Goal: Task Accomplishment & Management: Manage account settings

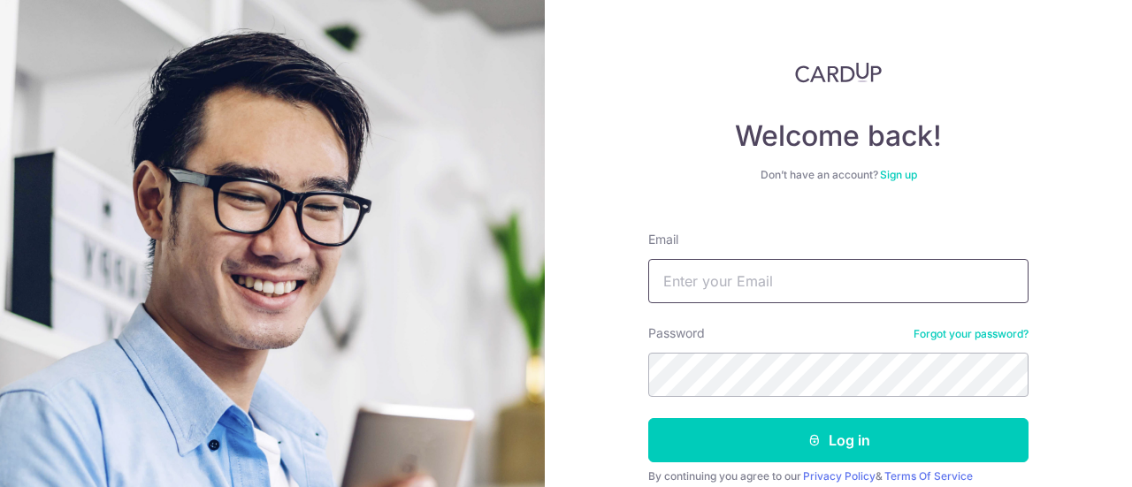
type input "[EMAIL_ADDRESS][DOMAIN_NAME]"
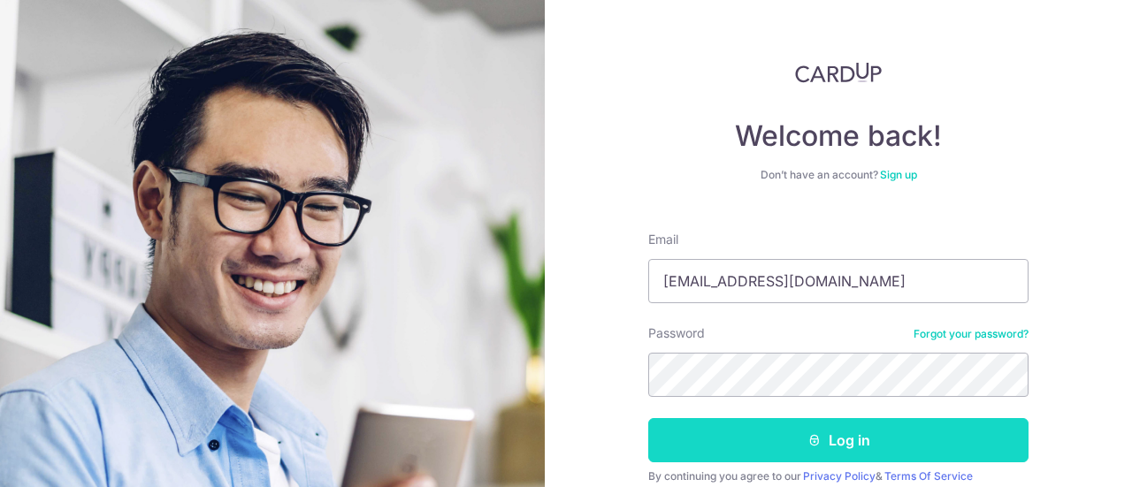
click at [801, 439] on button "Log in" at bounding box center [838, 440] width 380 height 44
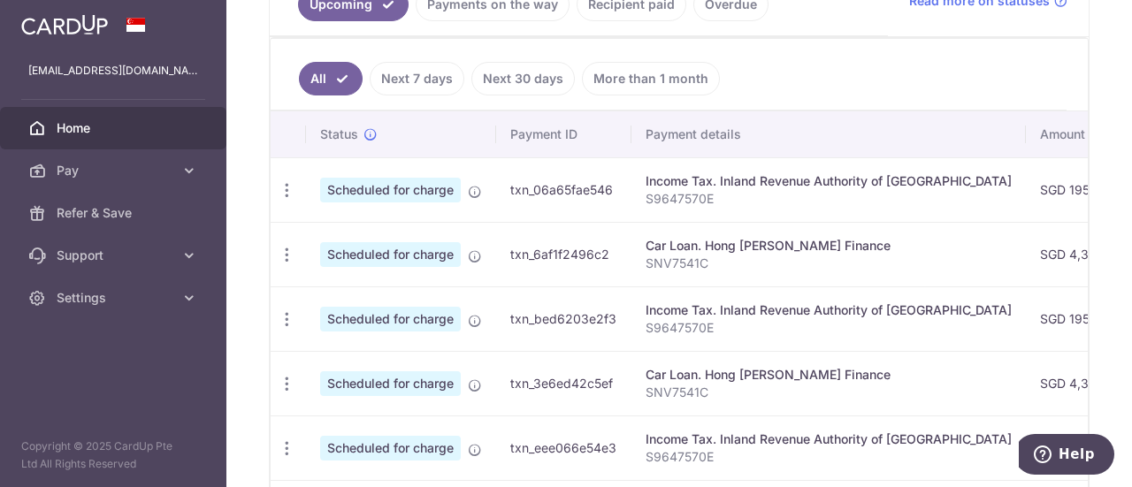
scroll to position [463, 0]
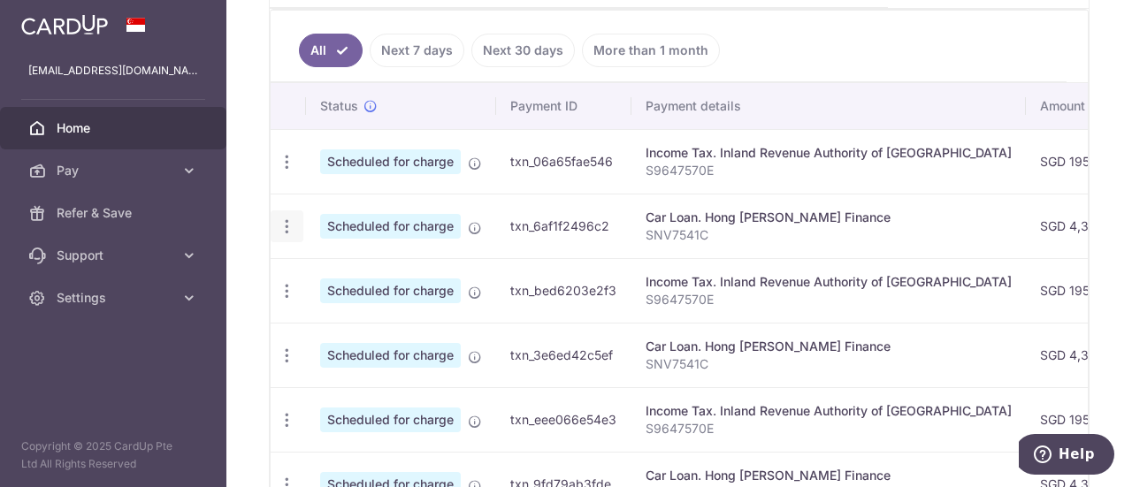
click at [282, 218] on icon "button" at bounding box center [287, 226] width 19 height 19
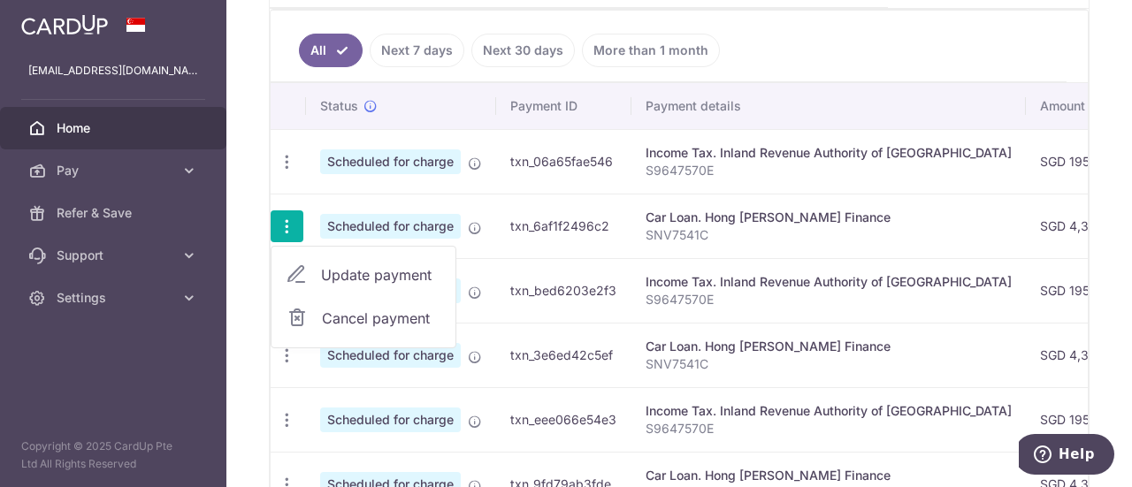
click at [336, 278] on span "Update payment" at bounding box center [381, 274] width 120 height 21
radio input "true"
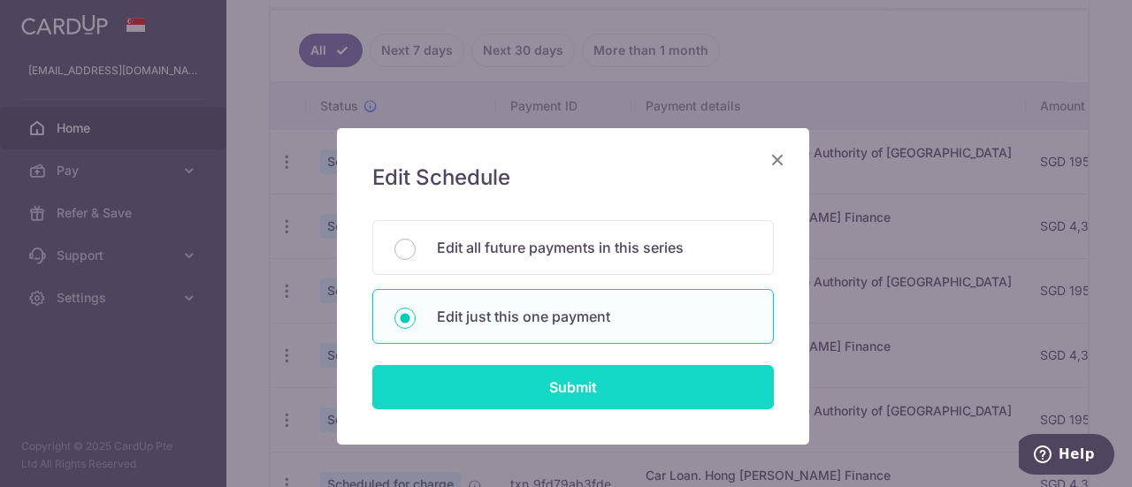
click at [597, 399] on input "Submit" at bounding box center [572, 387] width 401 height 44
radio input "true"
type input "4,304.00"
type input "[DATE]"
type input "SNV7541C"
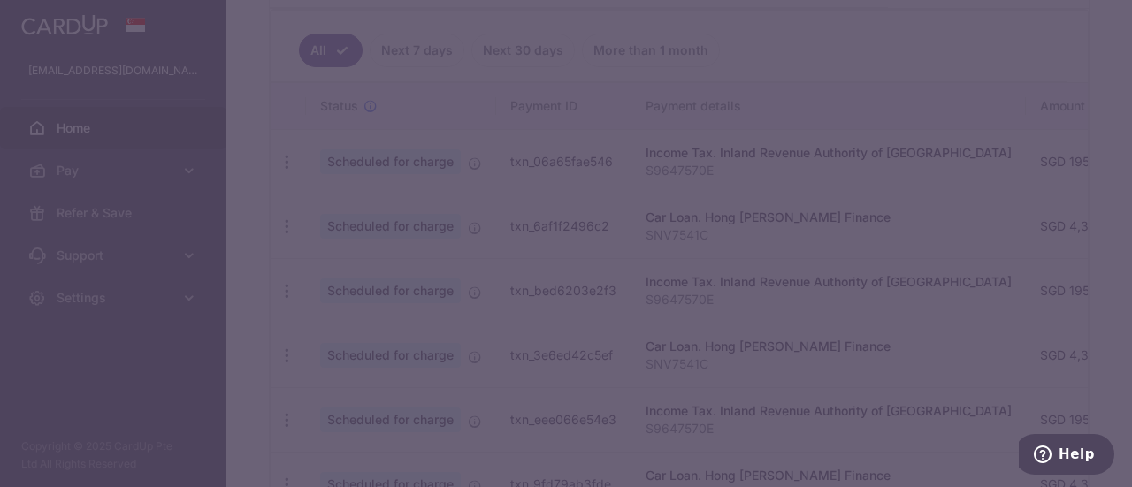
type input "REC185"
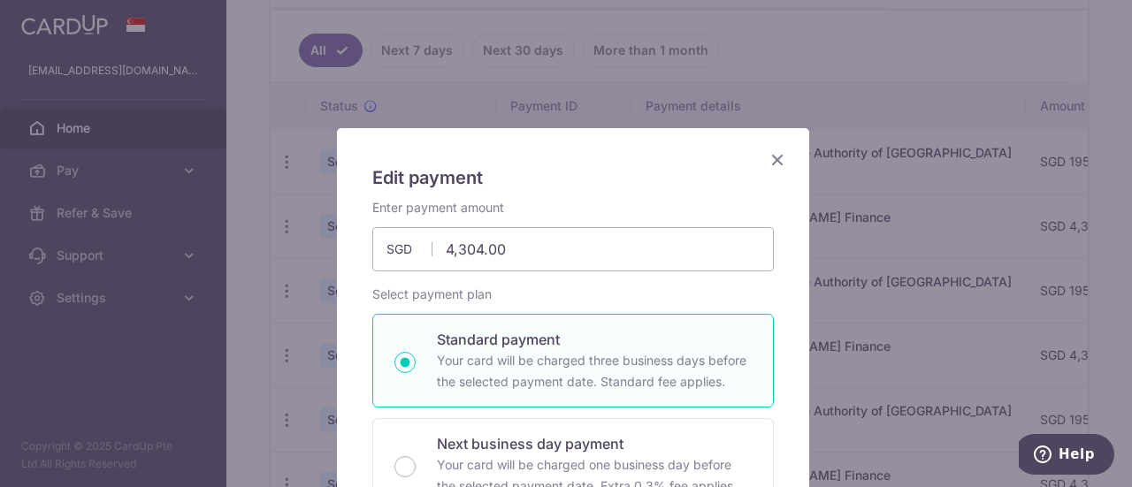
scroll to position [88, 0]
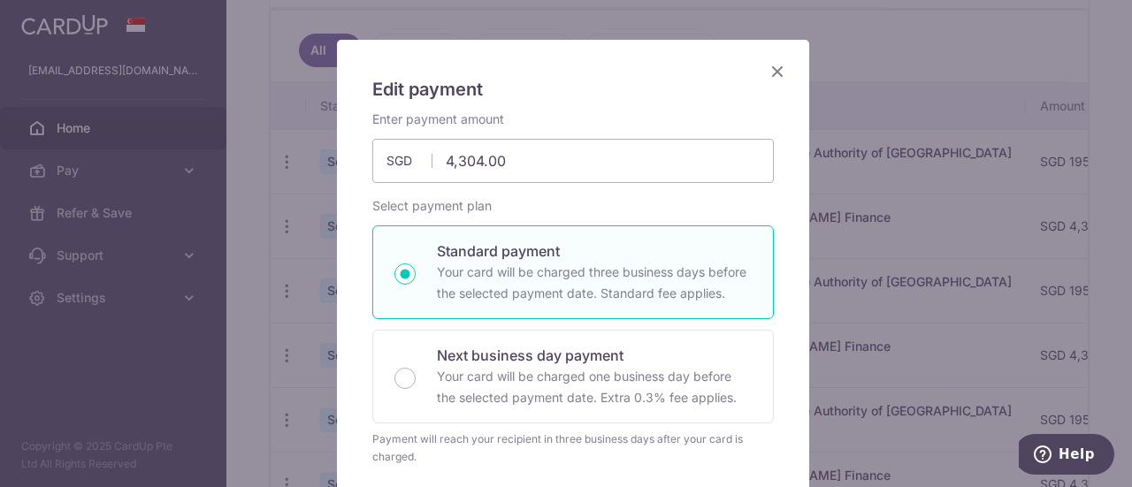
click at [773, 72] on icon "Close" at bounding box center [777, 71] width 21 height 22
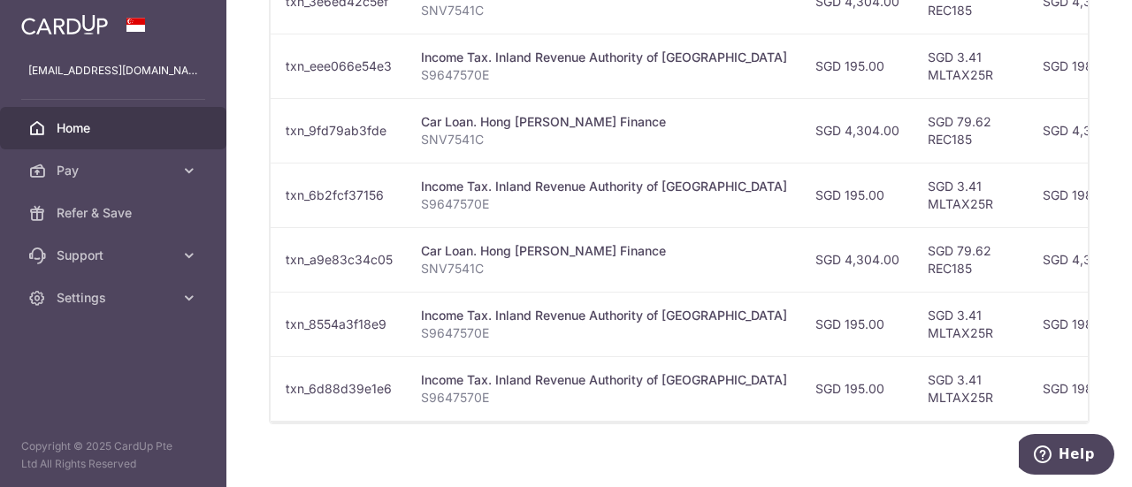
scroll to position [0, 0]
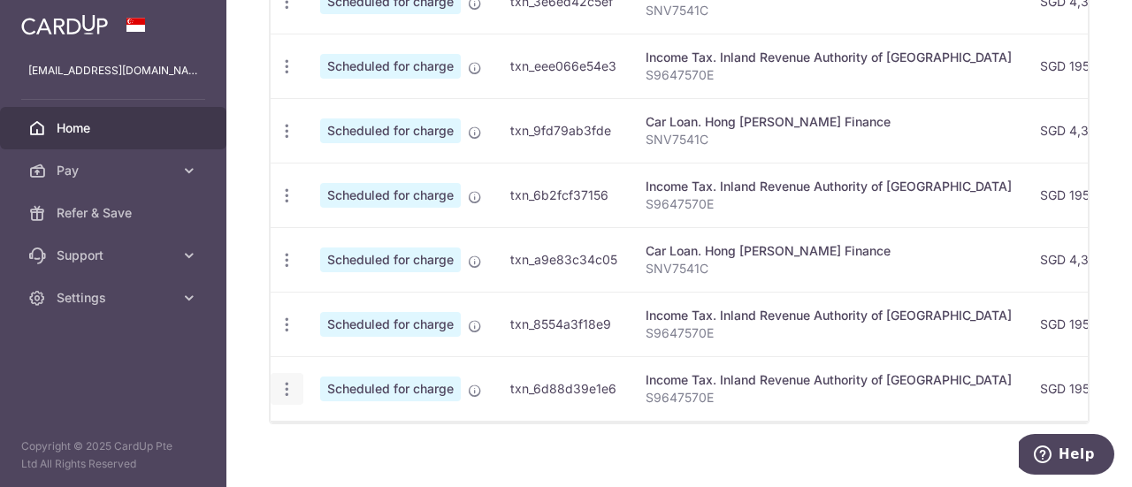
click at [280, 380] on icon "button" at bounding box center [287, 389] width 19 height 19
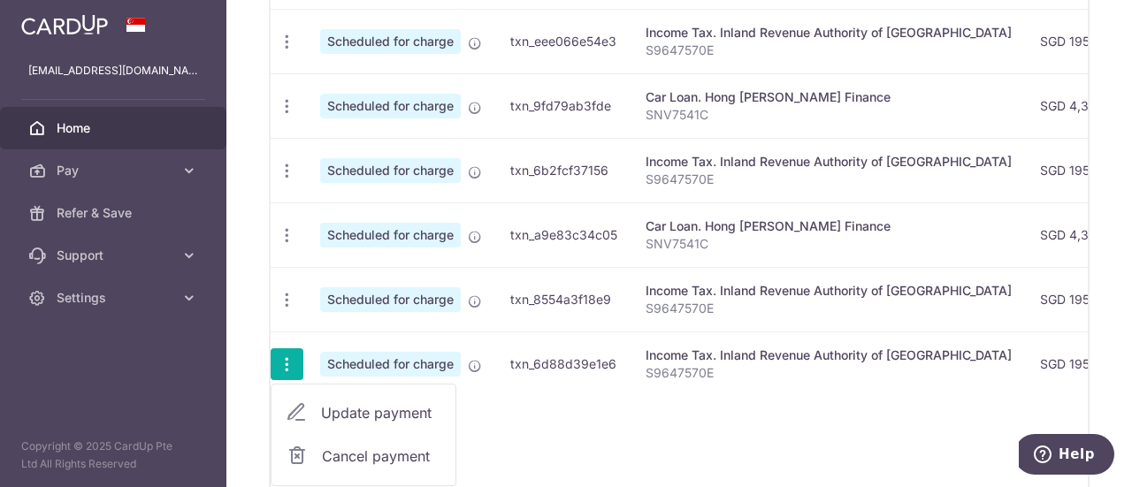
scroll to position [905, 0]
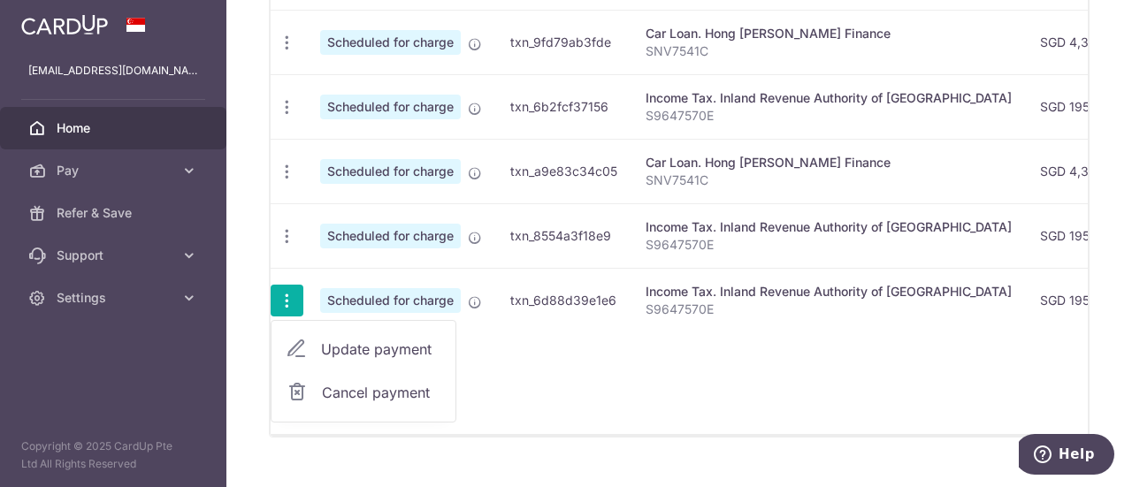
click at [790, 375] on div "Status Payment ID Payment details Amount CardUp fee Total amt. Charge date Due …" at bounding box center [679, 37] width 817 height 793
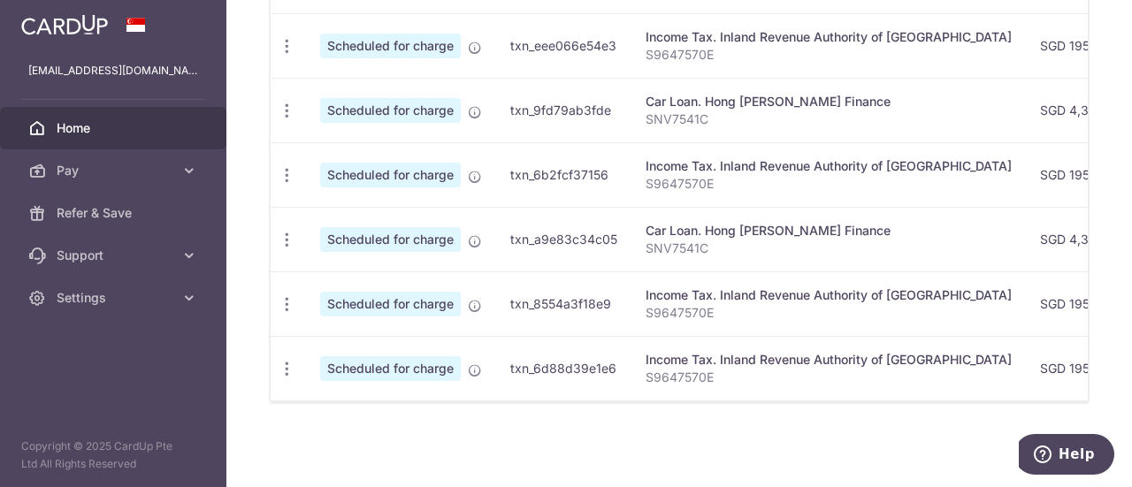
scroll to position [837, 0]
click at [285, 360] on icon "button" at bounding box center [287, 369] width 19 height 19
click at [321, 407] on span "Update payment" at bounding box center [381, 417] width 120 height 21
type input "195.00"
radio input "true"
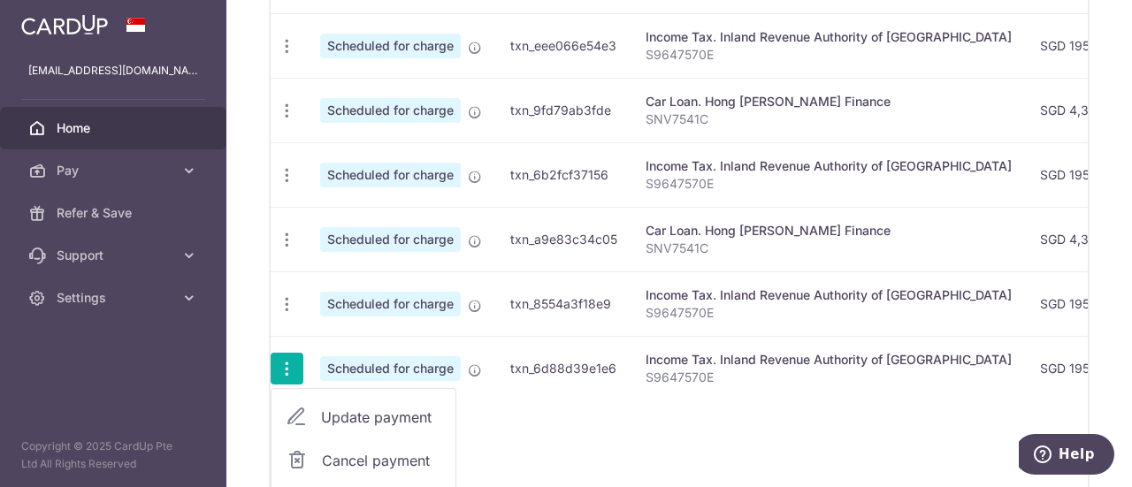
type input "[DATE]"
type input "S9647570E"
type input "MLTAX25R"
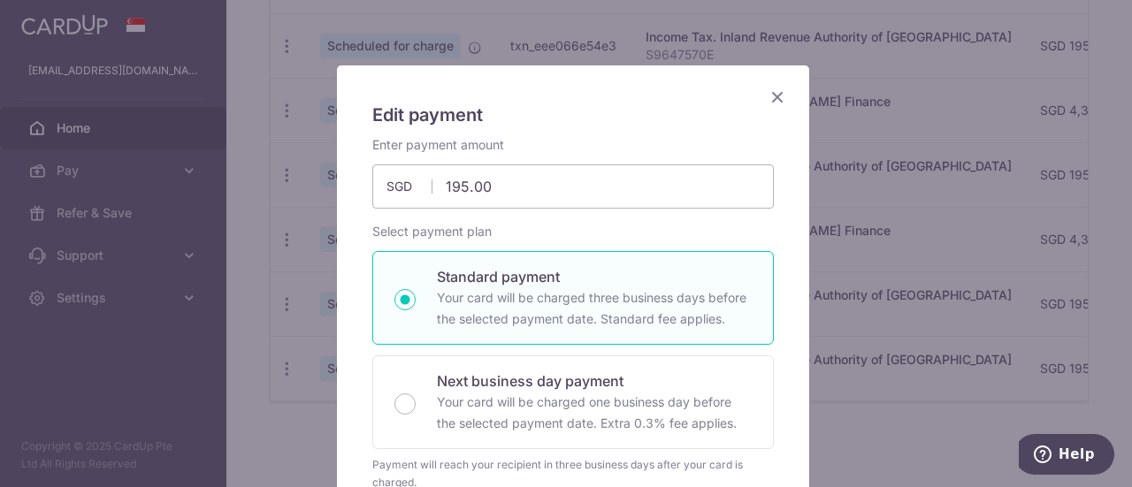
scroll to position [0, 0]
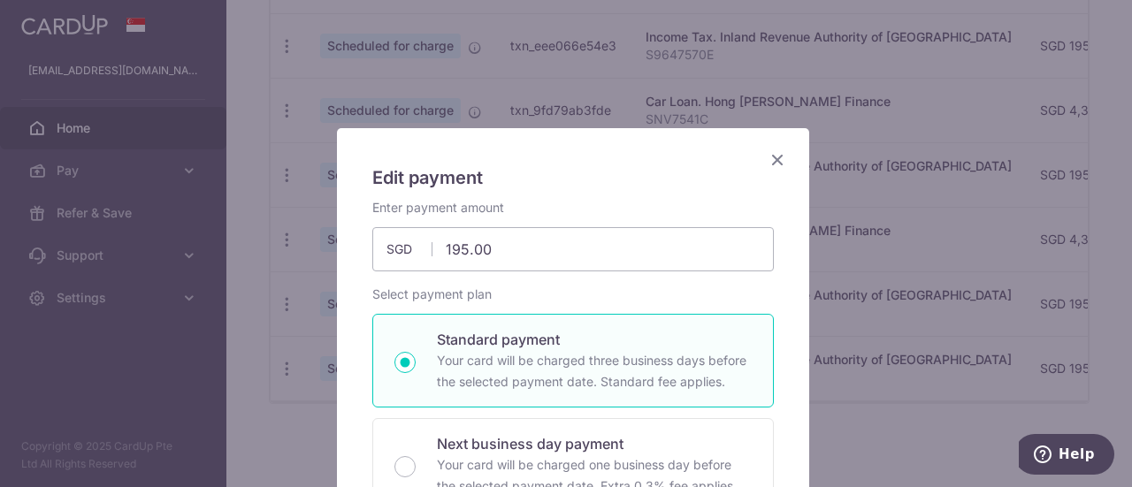
click at [777, 155] on icon "Close" at bounding box center [777, 160] width 21 height 22
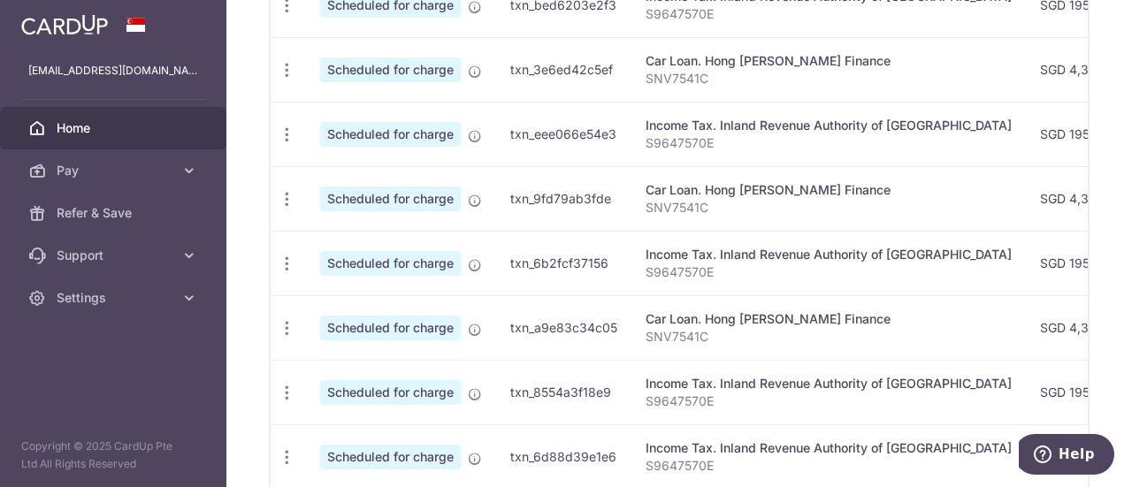
scroll to position [395, 0]
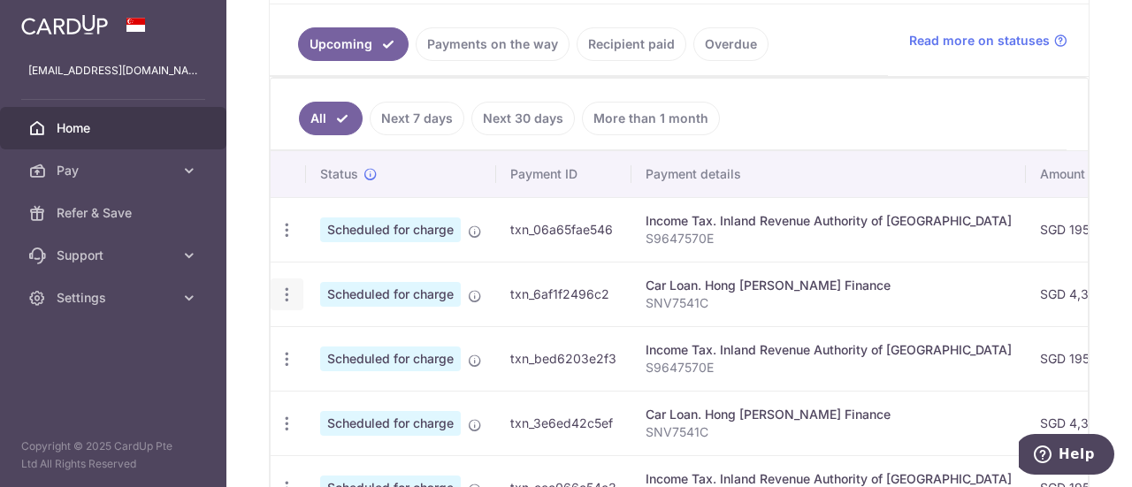
click at [282, 292] on icon "button" at bounding box center [287, 295] width 19 height 19
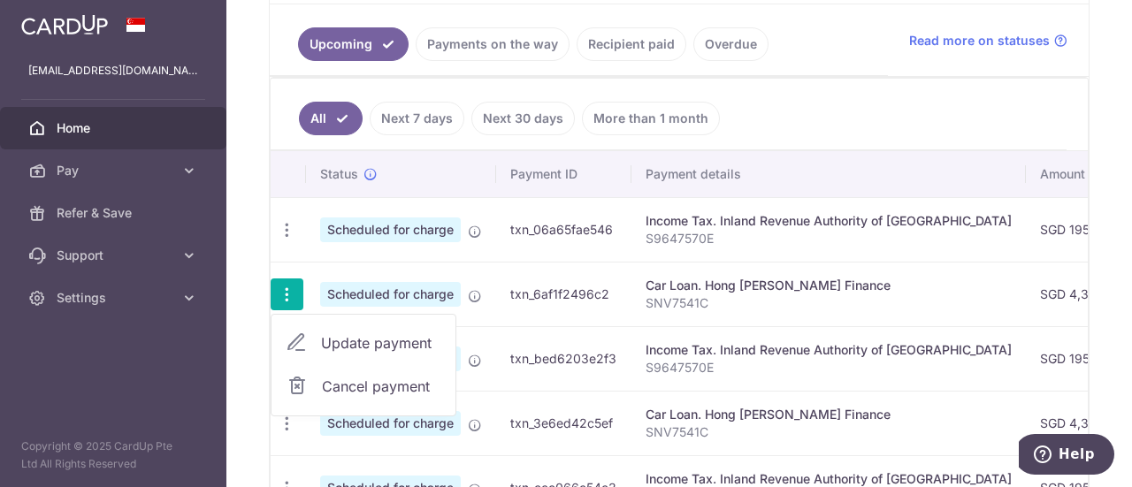
click at [333, 333] on span "Update payment" at bounding box center [381, 342] width 120 height 21
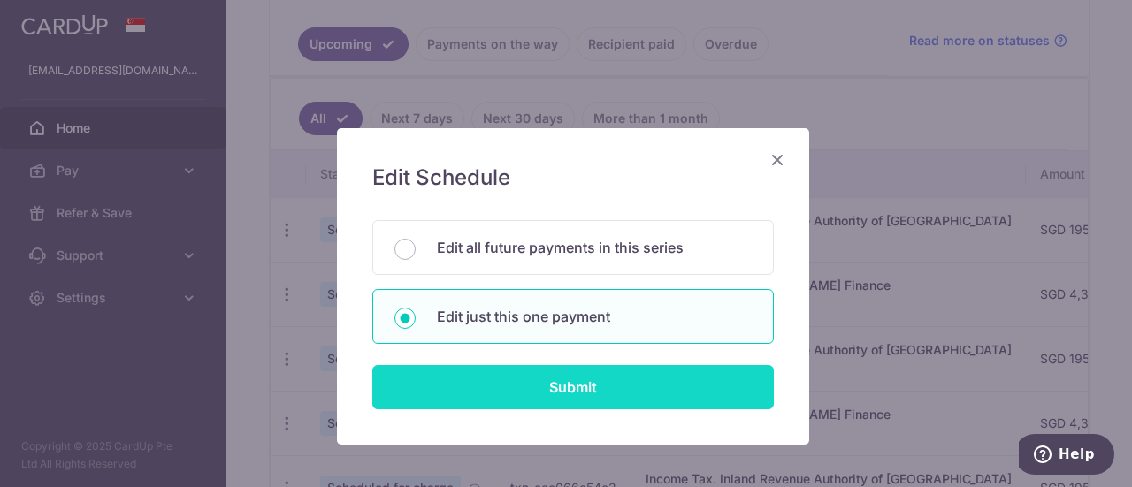
click at [506, 395] on input "Submit" at bounding box center [572, 387] width 401 height 44
type input "4,304.00"
radio input "true"
type input "[DATE]"
type input "SNV7541C"
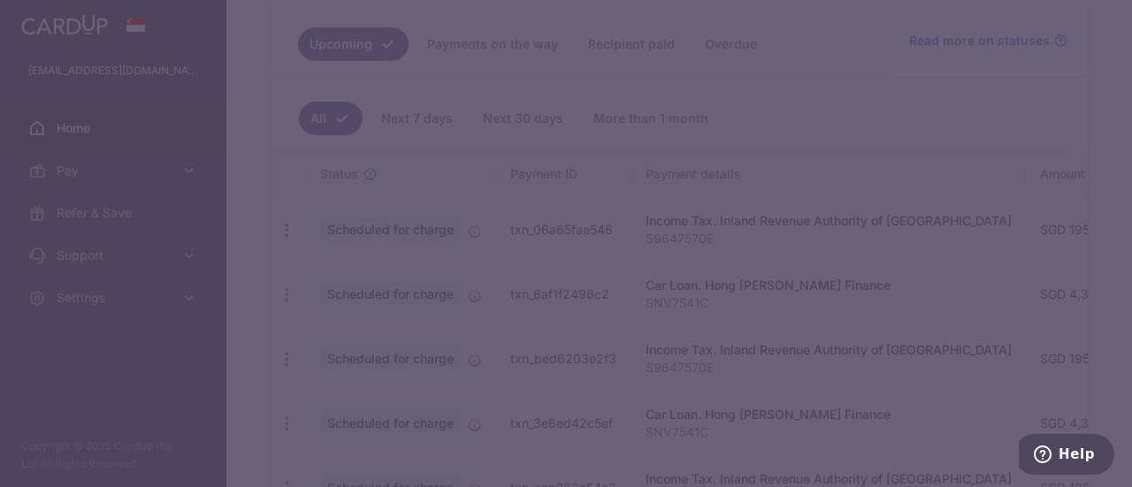
type input "REC185"
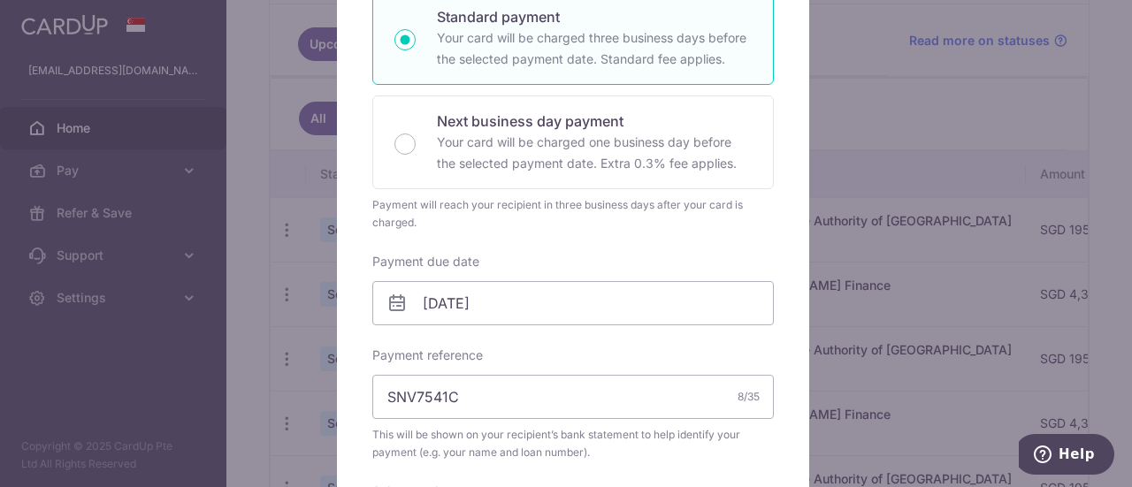
scroll to position [0, 0]
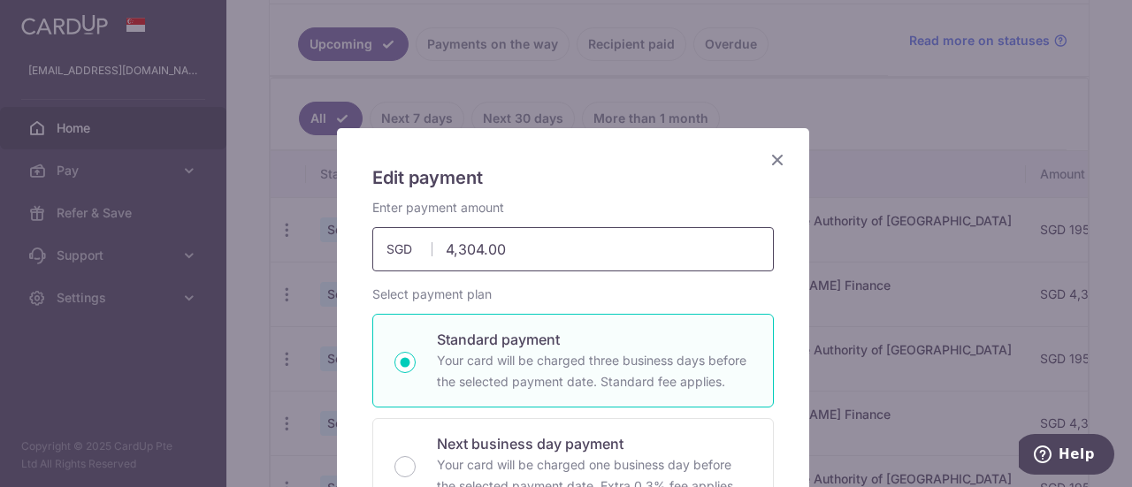
click at [512, 254] on input "4,304.00" at bounding box center [572, 249] width 401 height 44
drag, startPoint x: 536, startPoint y: 250, endPoint x: 349, endPoint y: 247, distance: 186.6
type input "4,304.00"
click at [773, 152] on icon "Close" at bounding box center [777, 160] width 21 height 22
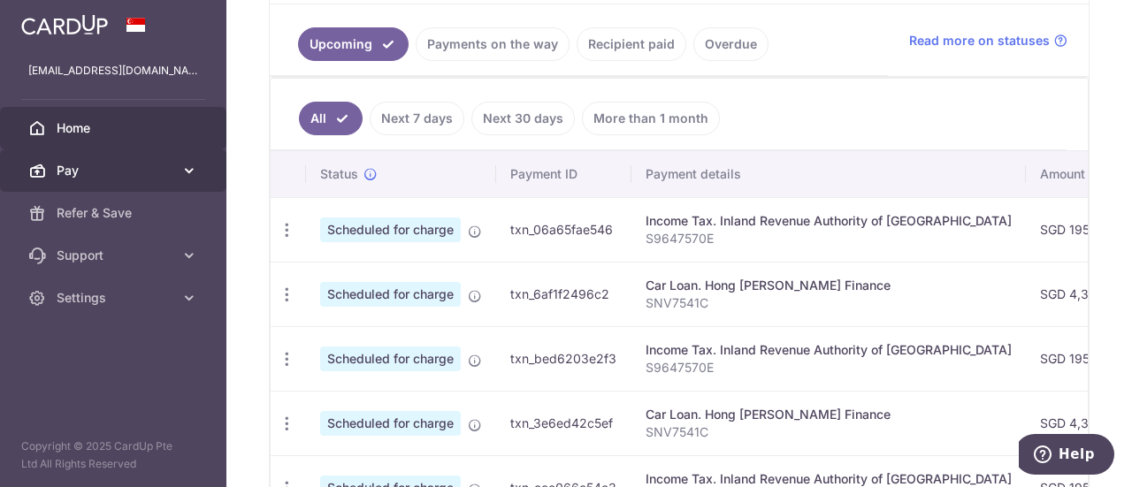
click at [109, 170] on span "Pay" at bounding box center [115, 171] width 117 height 18
click at [110, 171] on span "Pay" at bounding box center [115, 171] width 117 height 18
